Goal: Transaction & Acquisition: Purchase product/service

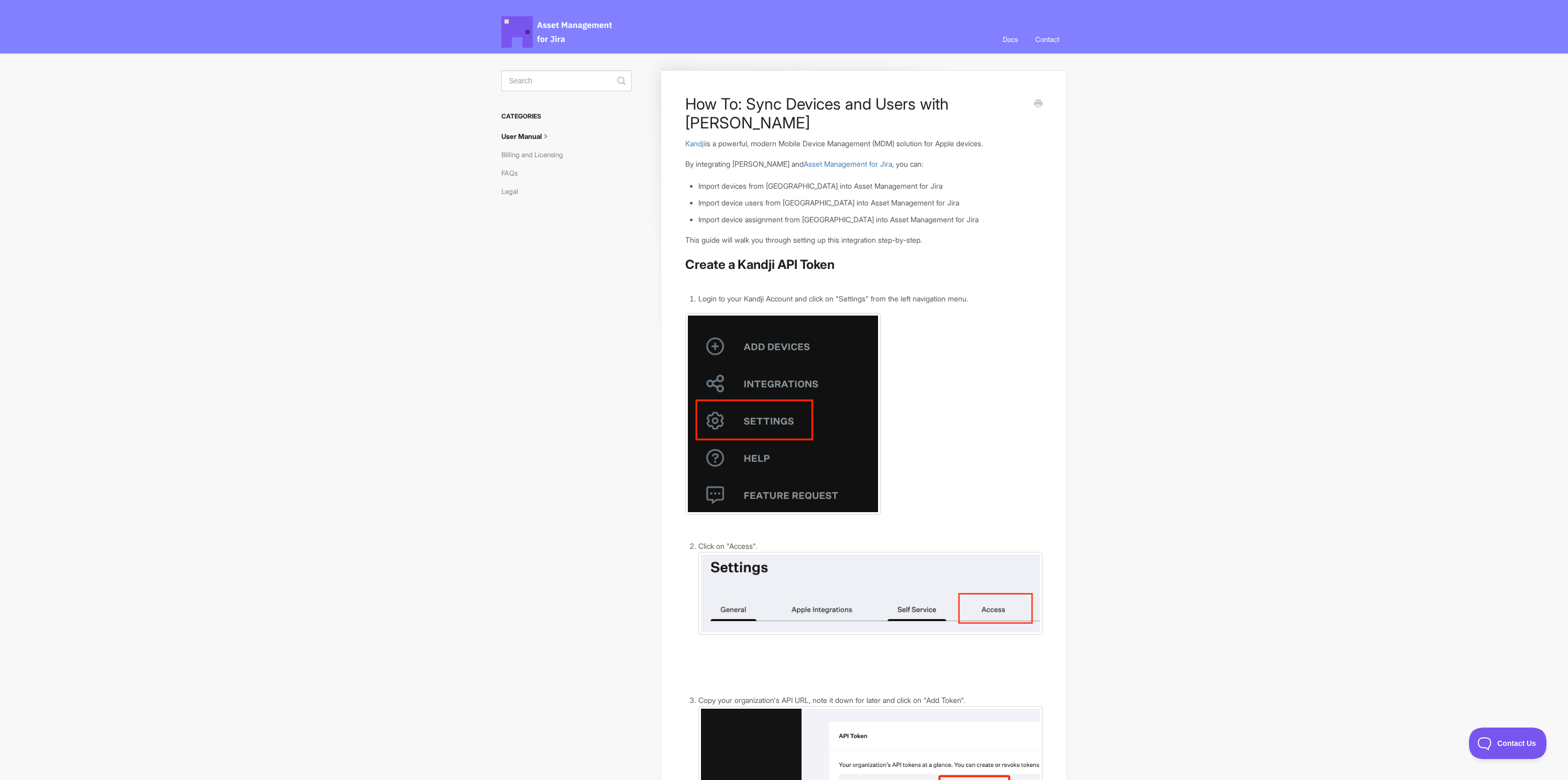
click at [547, 28] on span "Asset Management for Jira Docs" at bounding box center [558, 32] width 112 height 32
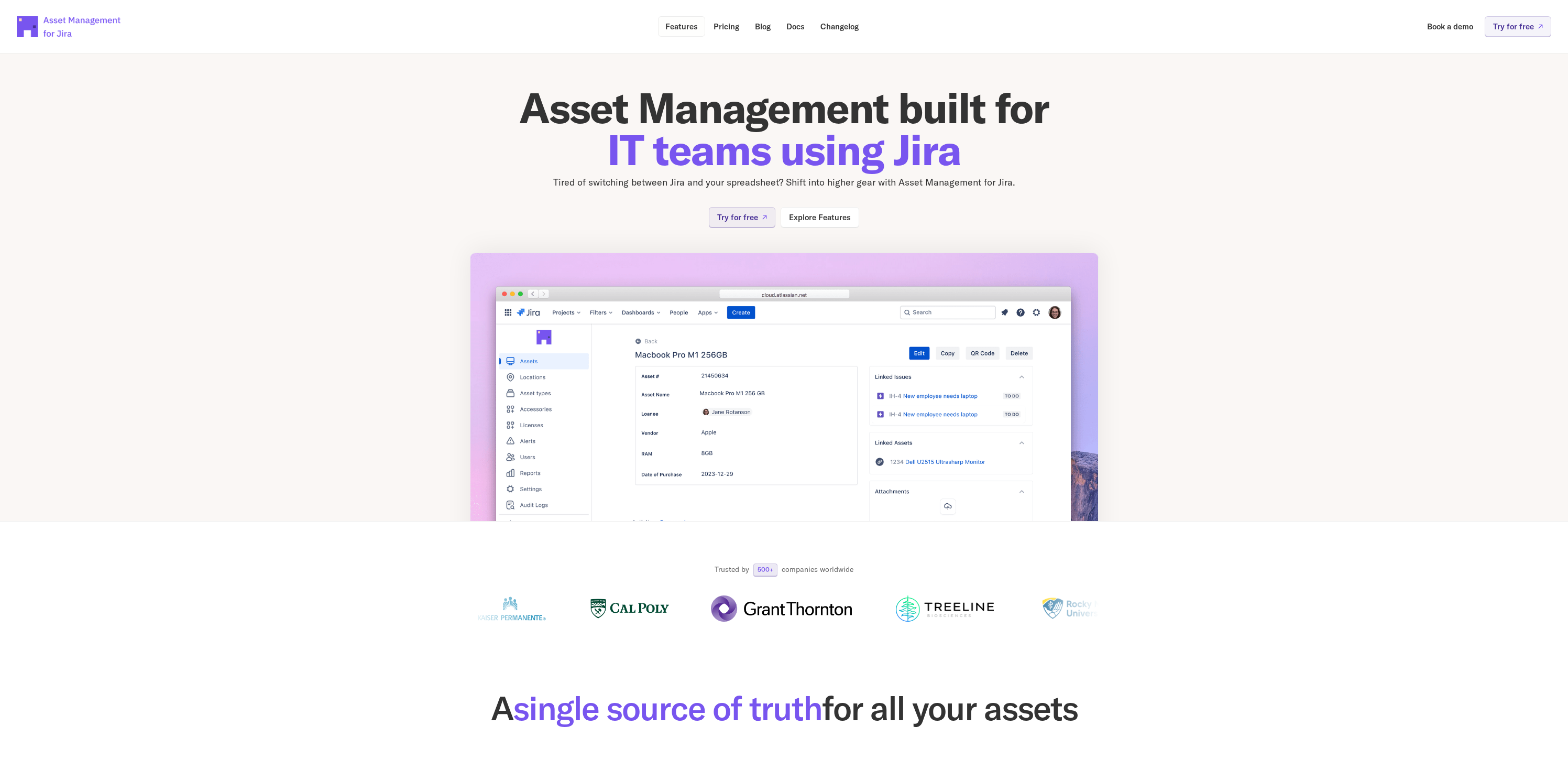
click at [678, 25] on p "Features" at bounding box center [681, 26] width 32 height 8
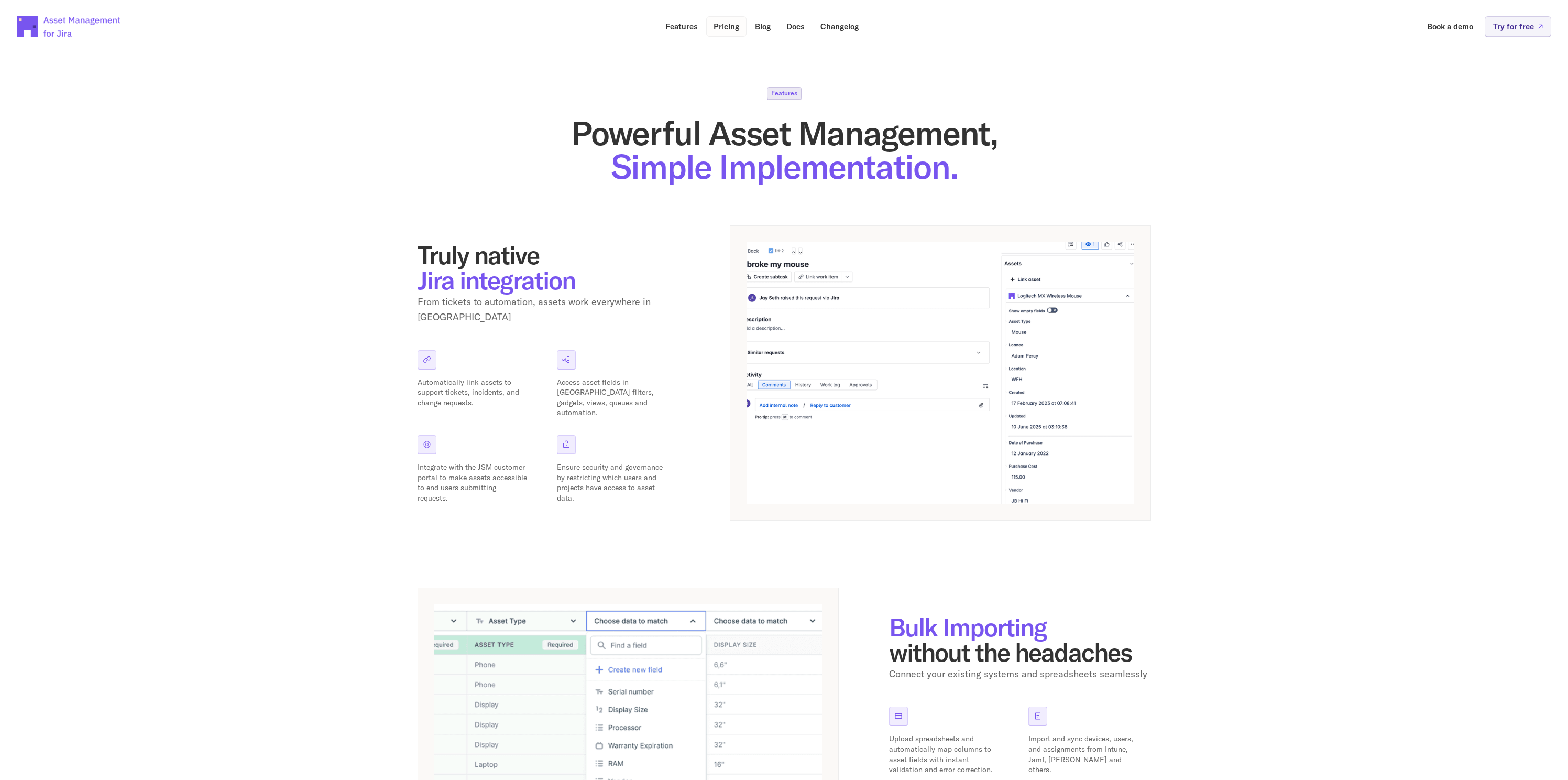
click at [729, 24] on p "Pricing" at bounding box center [726, 26] width 26 height 8
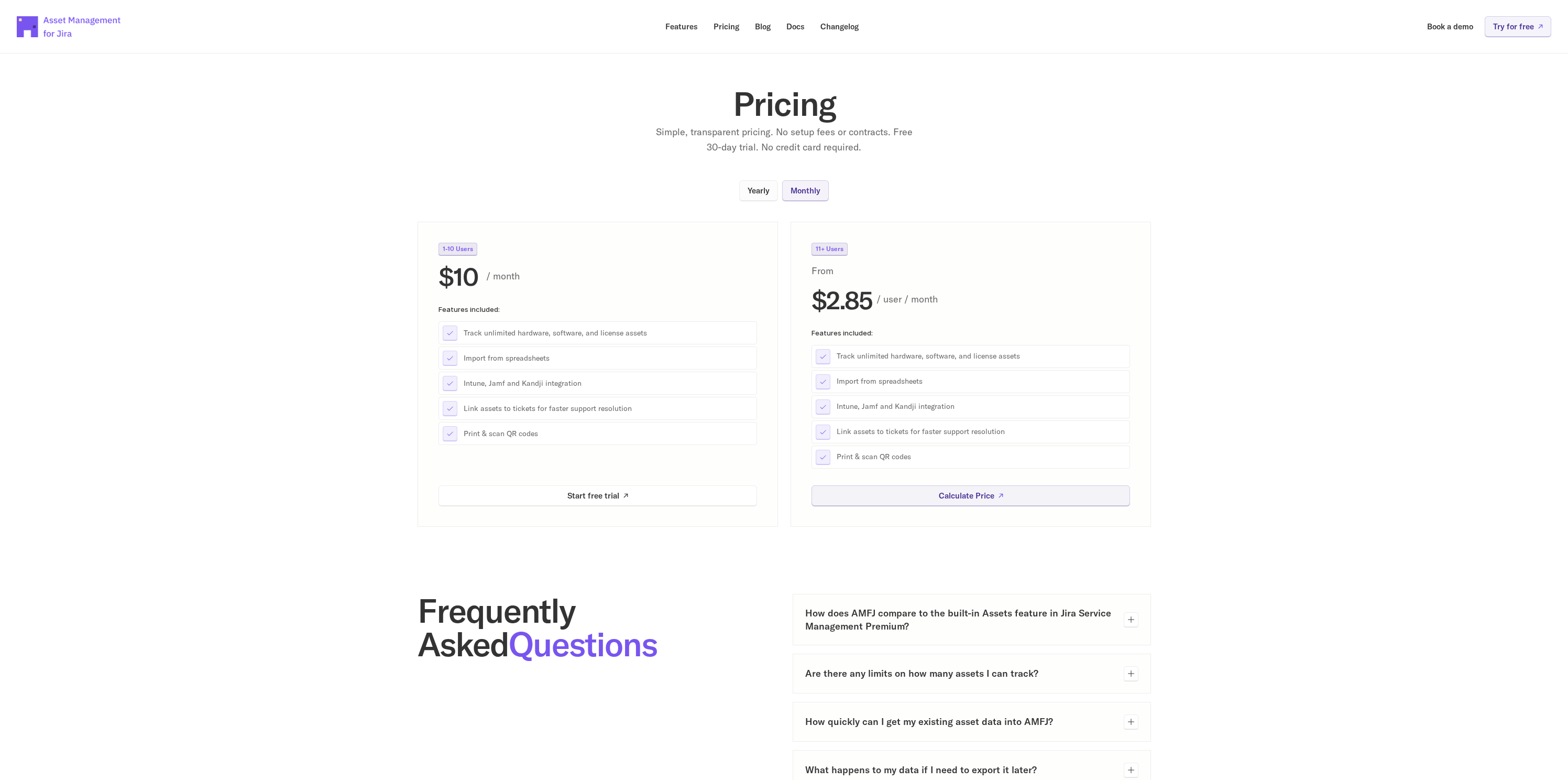
click at [768, 194] on p "Yearly" at bounding box center [758, 190] width 22 height 8
drag, startPoint x: 838, startPoint y: 381, endPoint x: 924, endPoint y: 383, distance: 86.0
click at [924, 383] on p "Import from spreadsheets" at bounding box center [981, 381] width 289 height 10
click at [961, 494] on p "Calculate Price" at bounding box center [965, 495] width 55 height 8
